Goal: Task Accomplishment & Management: Manage account settings

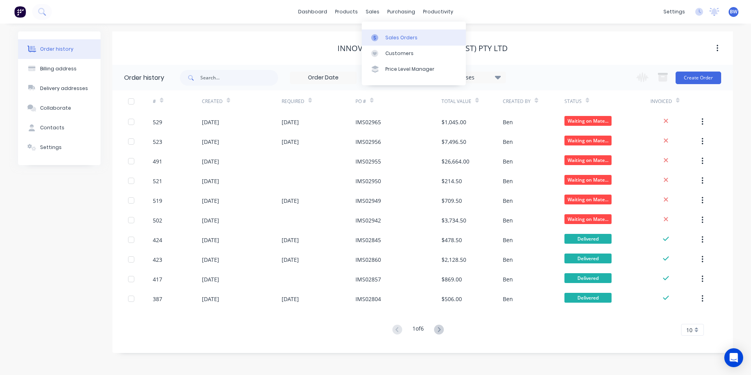
click at [384, 34] on link "Sales Orders" at bounding box center [414, 37] width 104 height 16
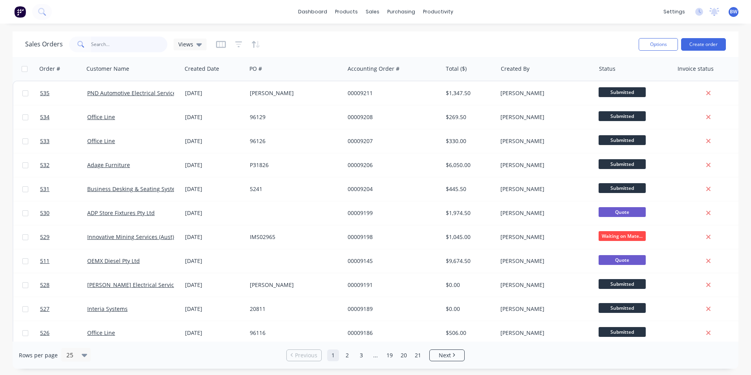
click at [123, 47] on input "text" at bounding box center [129, 45] width 77 height 16
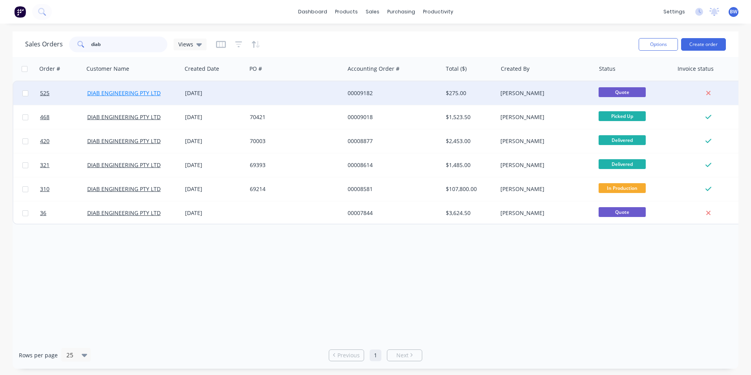
type input "diab"
click at [123, 93] on link "DIAB ENGINEERING PTY LTD" at bounding box center [123, 92] width 73 height 7
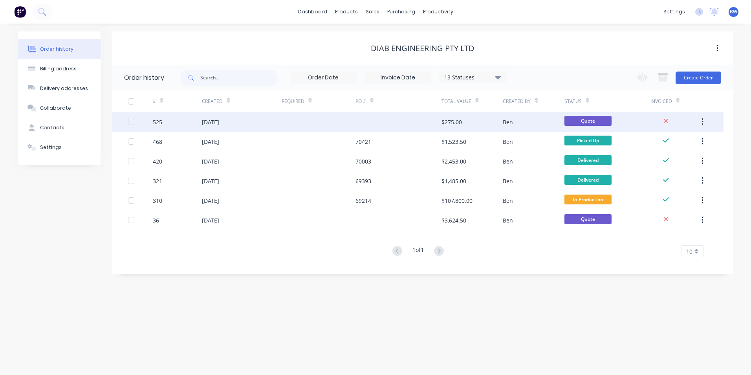
click at [418, 119] on div at bounding box center [399, 122] width 86 height 20
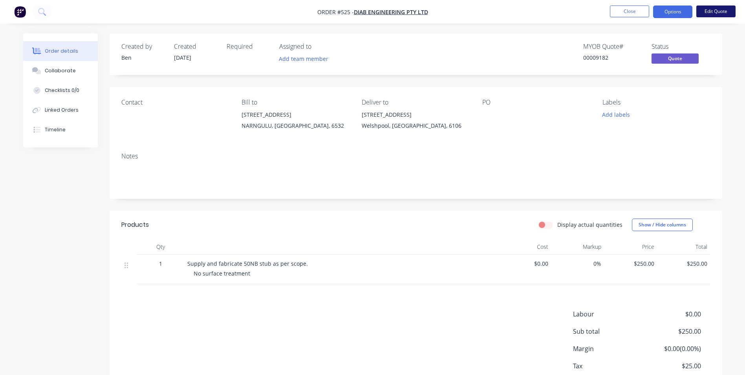
click at [709, 13] on button "Edit Quote" at bounding box center [716, 12] width 39 height 12
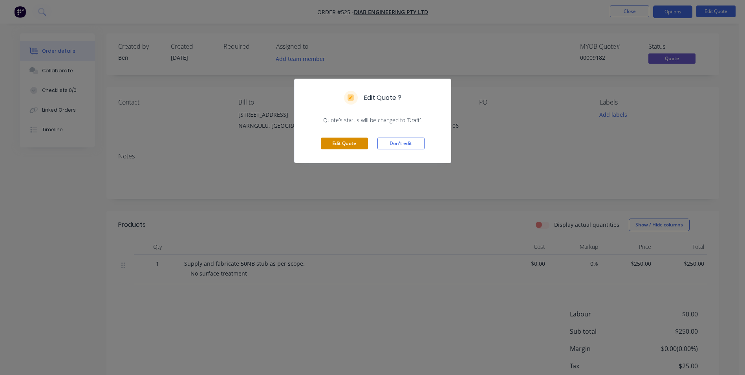
click at [342, 146] on button "Edit Quote" at bounding box center [344, 144] width 47 height 12
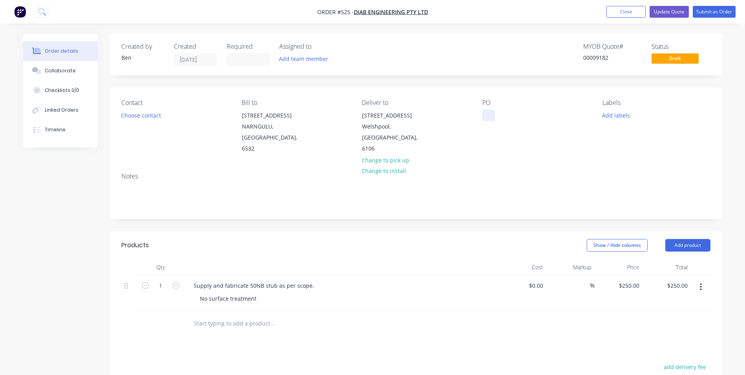
click at [494, 120] on div at bounding box center [489, 115] width 13 height 11
click at [710, 14] on button "Submit as Order" at bounding box center [714, 12] width 43 height 12
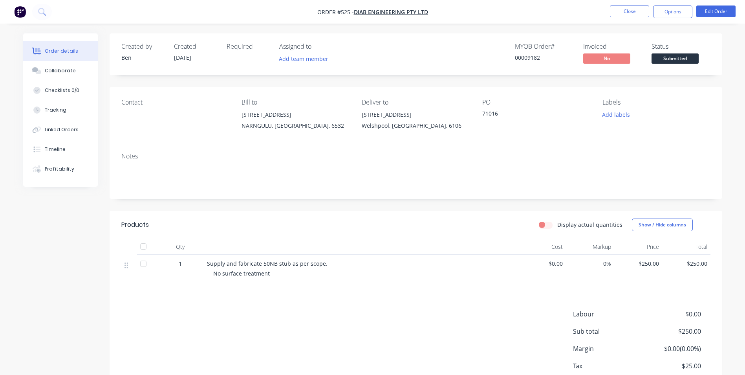
click at [671, 59] on span "Submitted" at bounding box center [675, 58] width 47 height 10
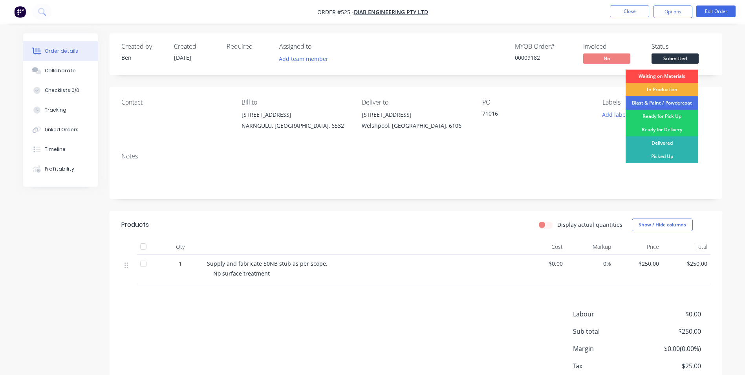
click at [665, 75] on div "Waiting on Materials" at bounding box center [662, 76] width 73 height 13
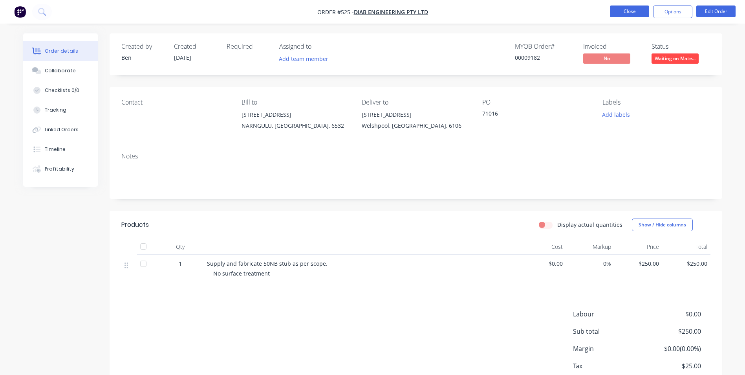
click at [633, 6] on button "Close" at bounding box center [629, 12] width 39 height 12
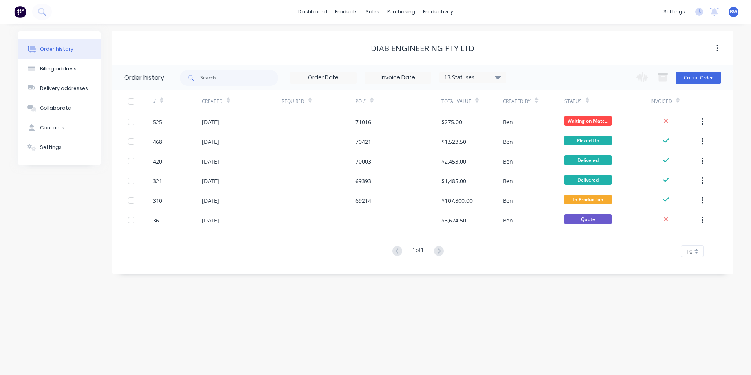
click at [737, 13] on span "BW" at bounding box center [733, 11] width 7 height 7
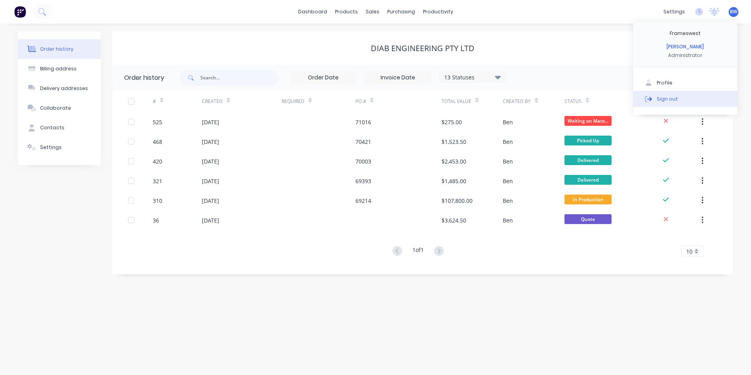
click at [661, 101] on div "Sign out" at bounding box center [667, 98] width 21 height 7
